Goal: Navigation & Orientation: Find specific page/section

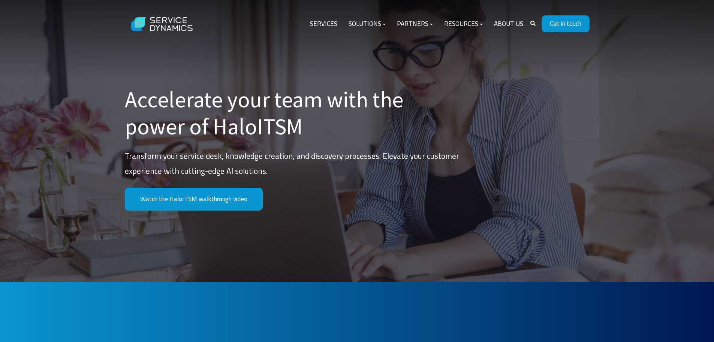
click at [173, 26] on img at bounding box center [162, 24] width 75 height 29
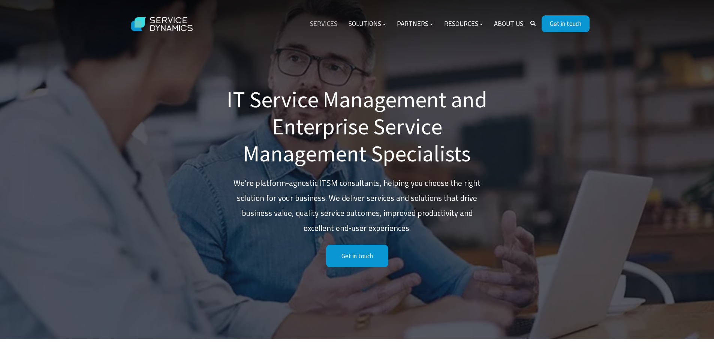
click at [331, 22] on link "Services" at bounding box center [324, 24] width 39 height 18
